Goal: Information Seeking & Learning: Learn about a topic

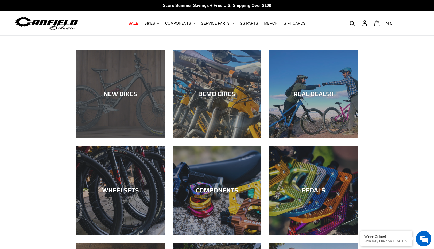
click at [132, 138] on div "NEW BIKES" at bounding box center [120, 138] width 89 height 0
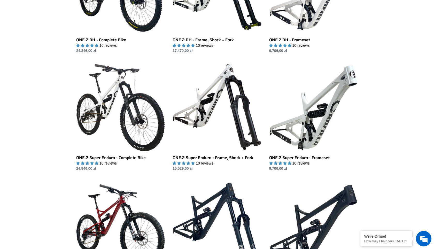
scroll to position [442, 0]
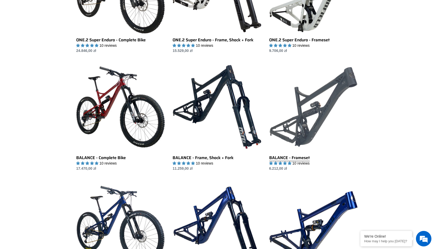
click at [316, 107] on link "BALANCE - Frameset" at bounding box center [313, 116] width 89 height 109
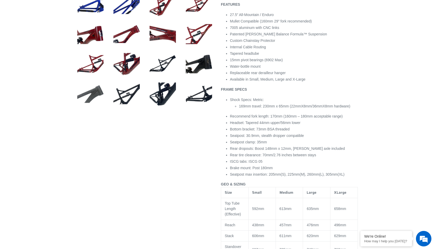
scroll to position [265, 0]
select select "highest-rating"
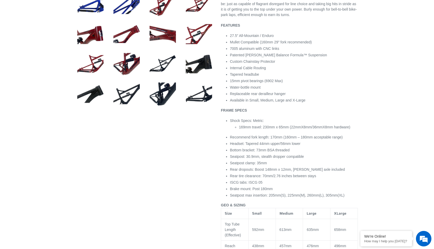
drag, startPoint x: 78, startPoint y: 98, endPoint x: 73, endPoint y: 181, distance: 83.3
